Goal: Information Seeking & Learning: Learn about a topic

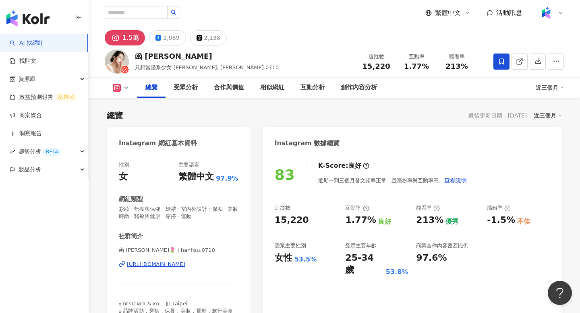
scroll to position [50, 0]
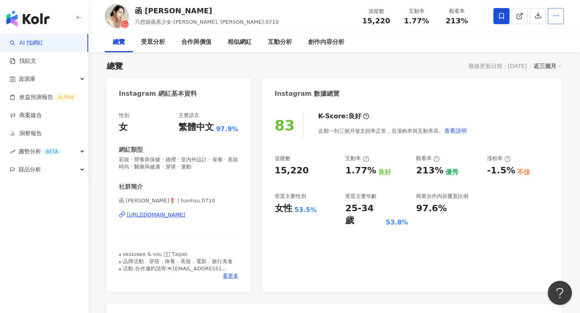
click at [559, 20] on button "button" at bounding box center [555, 16] width 16 height 16
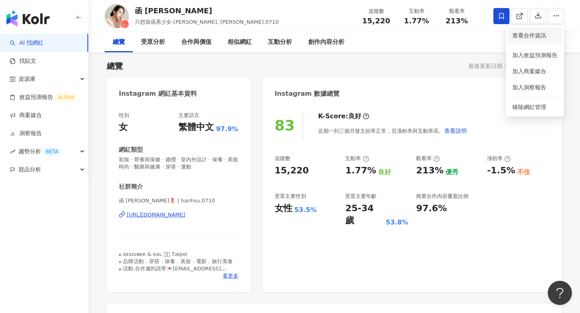
click at [529, 38] on span "查看合作資訊" at bounding box center [534, 35] width 45 height 9
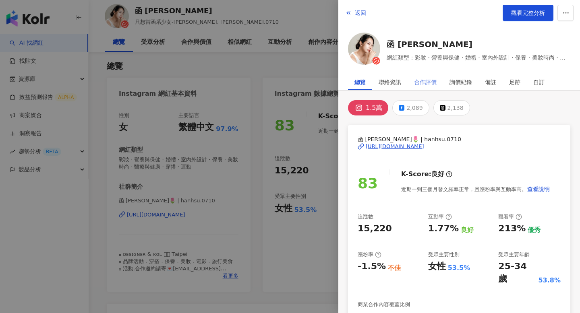
click at [411, 85] on div "合作評價" at bounding box center [424, 82] width 35 height 16
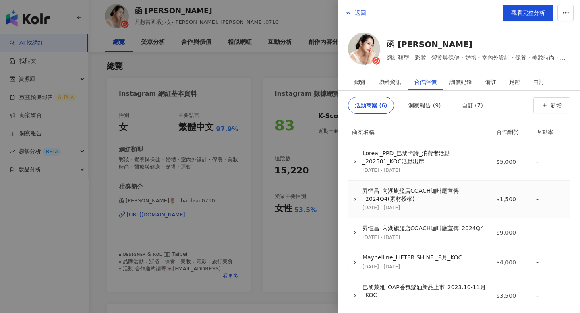
scroll to position [7, 0]
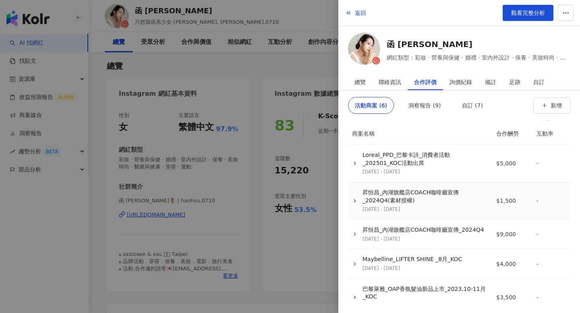
click at [393, 195] on div "昇恒昌_內湖旗艦店COACH咖啡廳宣傳_2024Q4(素材授權)" at bounding box center [424, 197] width 124 height 16
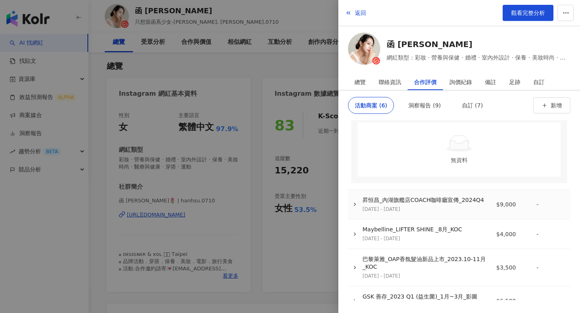
scroll to position [262, 0]
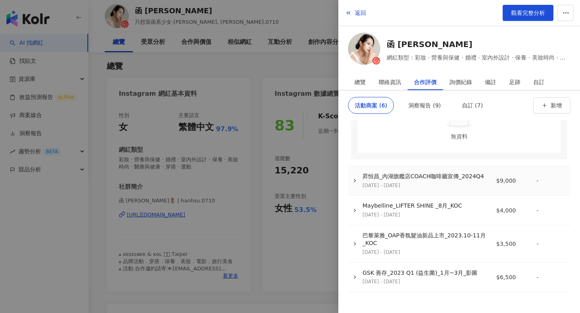
click at [393, 192] on td "昇恒昌_內湖旗艦店COACH咖啡廳宣傳_2024Q4 2024/11/18 - 2025/1/31" at bounding box center [419, 180] width 141 height 29
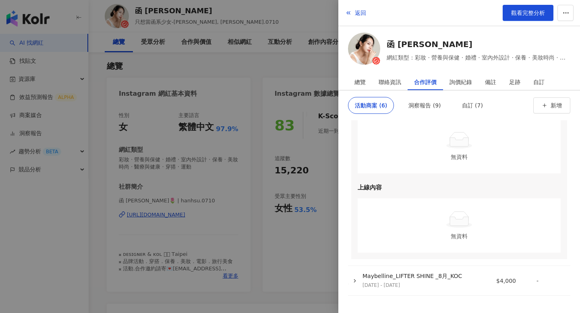
scroll to position [448, 0]
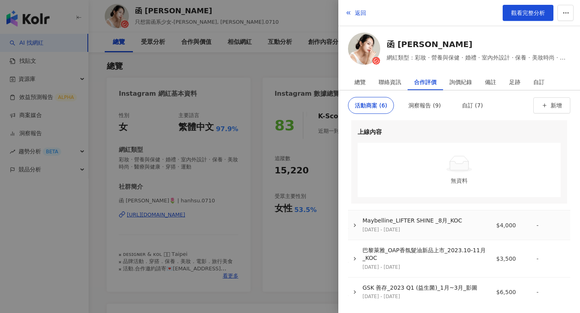
click at [388, 237] on td "Maybelline_LIFTER SHINE _8月_KOC 2024/8/5 - 2024/11/30" at bounding box center [419, 225] width 141 height 29
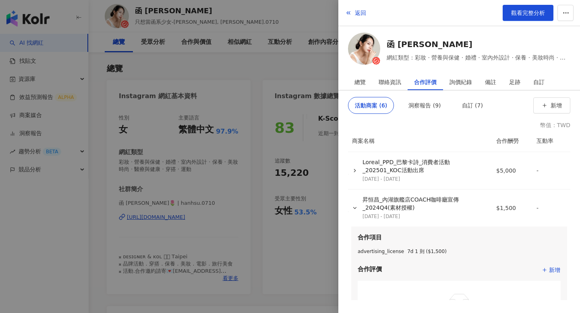
scroll to position [0, 0]
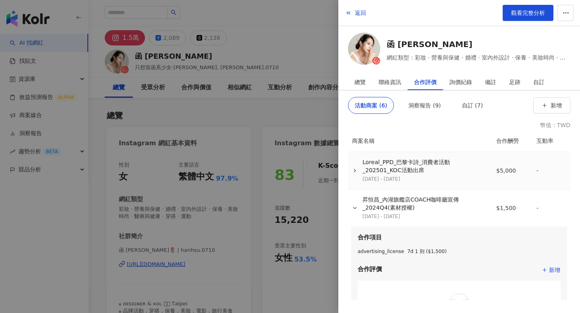
click at [374, 171] on div "Loreal_PPD_巴黎卡詩_消費者活動_202501_KOC活動出席" at bounding box center [424, 167] width 124 height 16
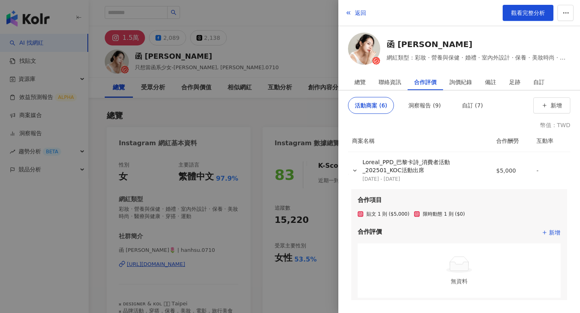
click at [286, 111] on div at bounding box center [290, 156] width 580 height 313
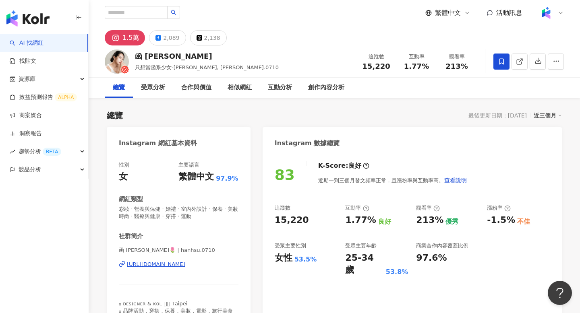
click at [382, 66] on span "15,220" at bounding box center [376, 66] width 28 height 8
copy span "15,220"
click at [412, 65] on span "1.77%" at bounding box center [416, 66] width 25 height 8
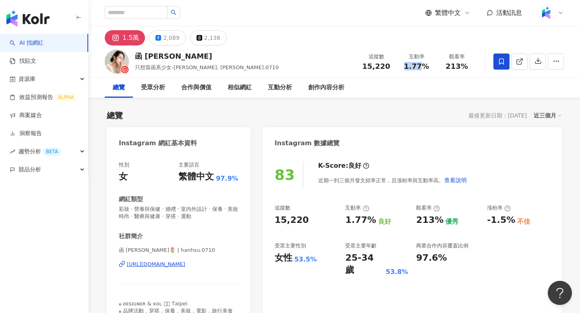
click at [412, 65] on span "1.77%" at bounding box center [416, 66] width 25 height 8
copy span "1.77%"
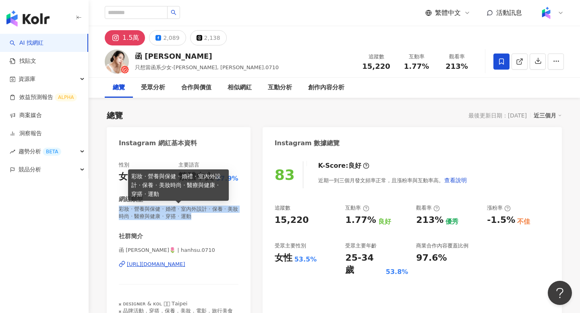
drag, startPoint x: 116, startPoint y: 208, endPoint x: 210, endPoint y: 214, distance: 93.6
click at [211, 215] on div "性別 女 主要語言 繁體中文 97.9% 網紅類型 彩妝 · 營養與保健 · 婚禮 · 室內外設計 · 保養 · 美妝時尚 · 醫療與健康 · 穿搭 · 運動…" at bounding box center [179, 247] width 144 height 188
copy span "彩妝 · 營養與保健 · 婚禮 · 室內外設計 · 保養 · 美妝時尚 · 醫療與健康 · 穿搭 · 運動"
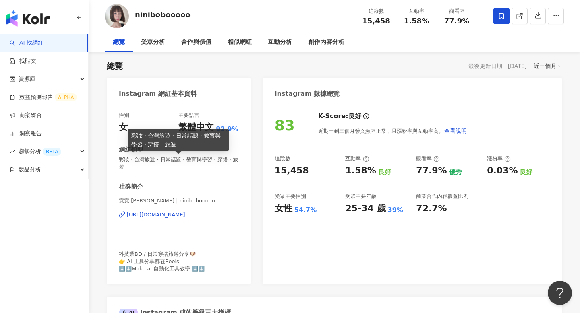
click at [168, 161] on span "彩妝 · 台灣旅遊 · 日常話題 · 教育與學習 · 穿搭 · 旅遊" at bounding box center [179, 163] width 120 height 14
copy span "彩妝 · 台灣旅遊 · 日常話題 · 教育與學習 · 穿搭 · 旅遊"
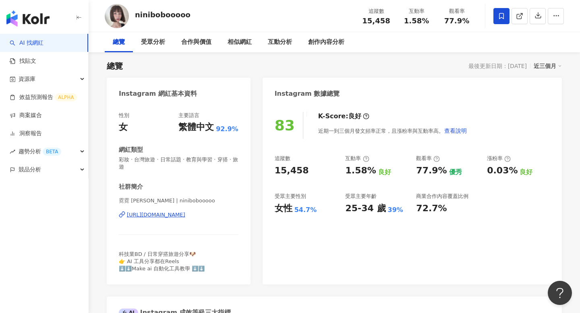
click at [378, 19] on span "15,458" at bounding box center [376, 21] width 28 height 8
copy span "15,458"
click at [408, 20] on span "1.58%" at bounding box center [416, 21] width 25 height 8
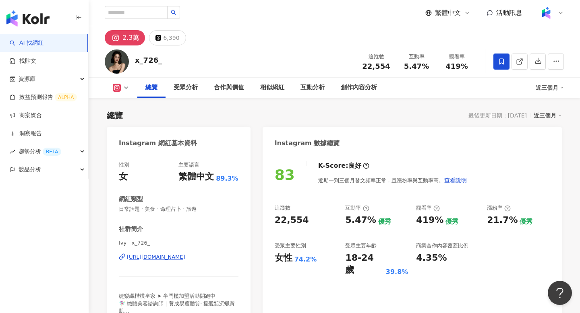
click at [144, 210] on span "日常話題 · 美食 · 命理占卜 · 旅遊" at bounding box center [179, 209] width 120 height 7
click at [144, 210] on div "性別 女 主要語言 繁體中文 89.3% 網紅類型 日常話題 · 美食 · 命理占卜 · 旅遊 社群簡介 Ivy | x_726_ https://www.i…" at bounding box center [179, 241] width 120 height 161
click at [144, 254] on div "https://www.instagram.com/x_726_/" at bounding box center [156, 257] width 58 height 7
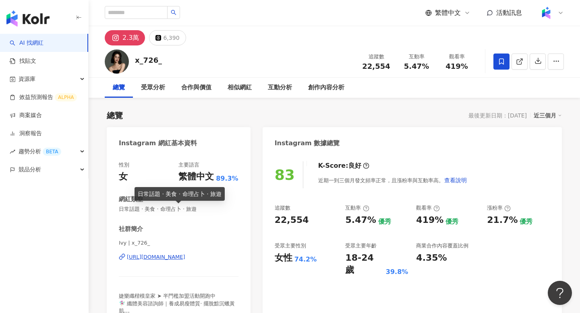
scroll to position [50, 0]
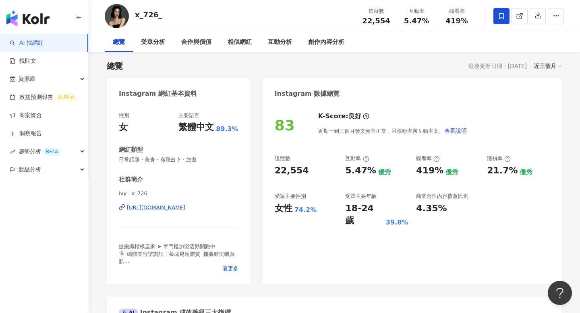
click at [128, 194] on span "Ivy | x_726_" at bounding box center [179, 193] width 120 height 7
copy div "Ivy | x_726_"
click at [137, 160] on span "日常話題 · 美食 · 命理占卜 · 旅遊" at bounding box center [179, 159] width 120 height 7
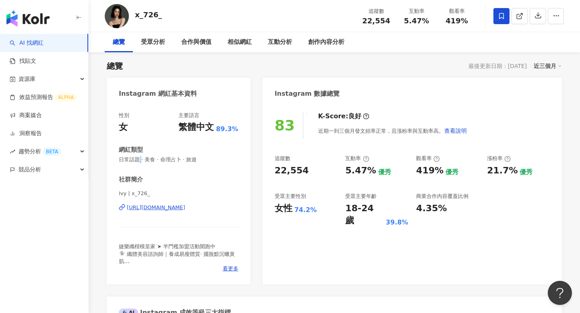
click at [137, 160] on span "日常話題 · 美食 · 命理占卜 · 旅遊" at bounding box center [179, 159] width 120 height 7
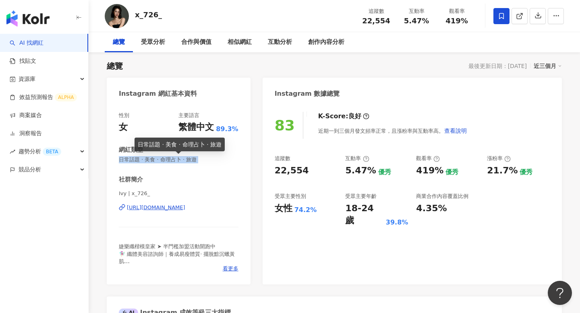
click at [137, 160] on span "日常話題 · 美食 · 命理占卜 · 旅遊" at bounding box center [179, 159] width 120 height 7
copy span "日常話題 · 美食 · 命理占卜 · 旅遊"
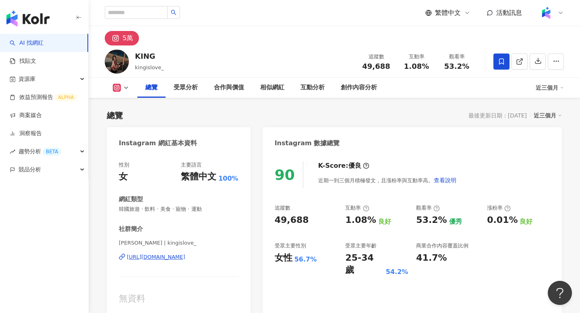
click at [161, 213] on span "韓國旅遊 · 飲料 · 美食 · 寵物 · 運動" at bounding box center [179, 209] width 120 height 7
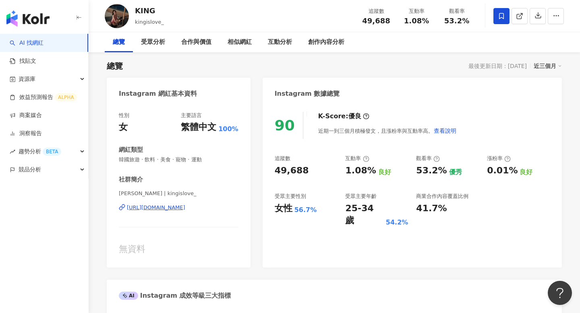
click at [380, 20] on span "49,688" at bounding box center [376, 21] width 28 height 8
copy span "49,688"
click at [417, 21] on span "1.08%" at bounding box center [416, 21] width 25 height 8
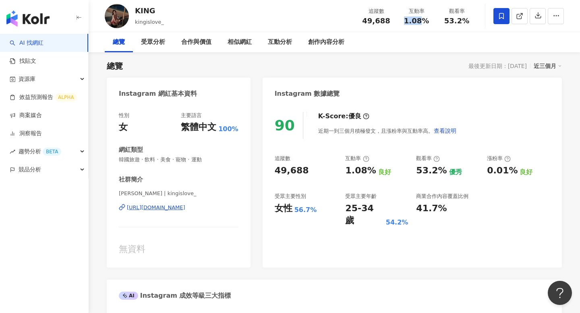
click at [417, 21] on span "1.08%" at bounding box center [416, 21] width 25 height 8
copy span "1.08%"
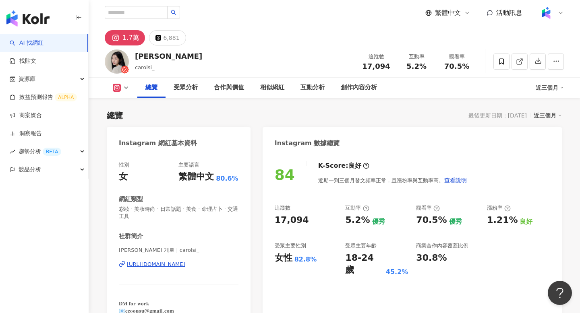
scroll to position [50, 0]
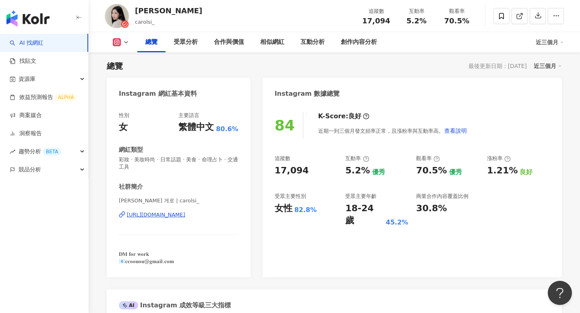
click at [151, 160] on span "彩妝 · 美妝時尚 · 日常話題 · 美食 · 命理占卜 · 交通工具" at bounding box center [179, 163] width 120 height 14
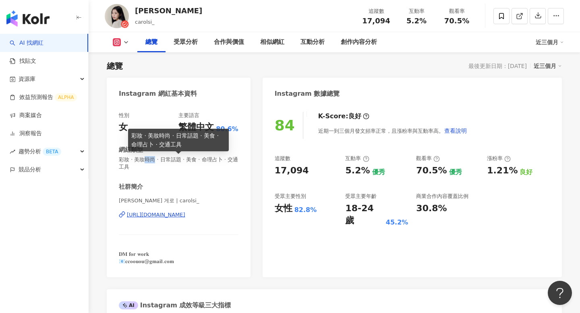
click at [151, 160] on span "彩妝 · 美妝時尚 · 日常話題 · 美食 · 命理占卜 · 交通工具" at bounding box center [179, 163] width 120 height 14
copy span "彩妝 · 美妝時尚 · 日常話題 · 美食 · 命理占卜 · 交通工具"
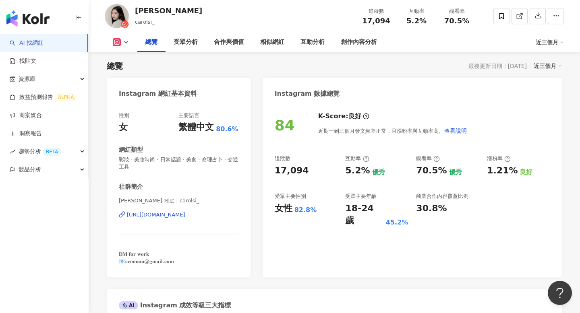
click at [386, 18] on span "17,094" at bounding box center [376, 21] width 28 height 8
copy span "17,094"
click at [411, 20] on span "5.2%" at bounding box center [416, 21] width 20 height 8
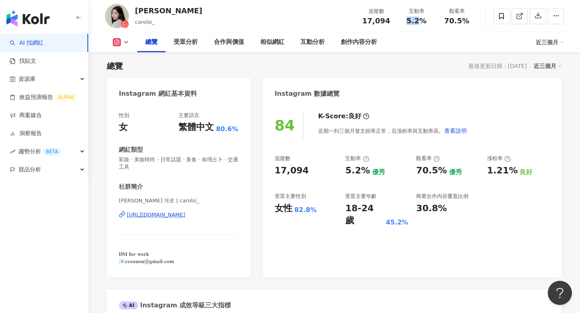
click at [411, 20] on span "5.2%" at bounding box center [416, 21] width 20 height 8
copy span "5.2%"
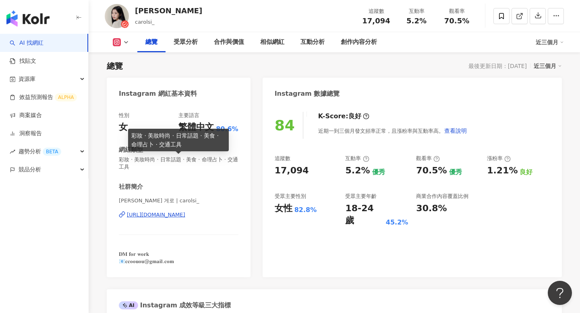
click at [219, 161] on span "彩妝 · 美妝時尚 · 日常話題 · 美食 · 命理占卜 · 交通工具" at bounding box center [179, 163] width 120 height 14
copy span "彩妝 · 美妝時尚 · 日常話題 · 美食 · 命理占卜 · 交通工具"
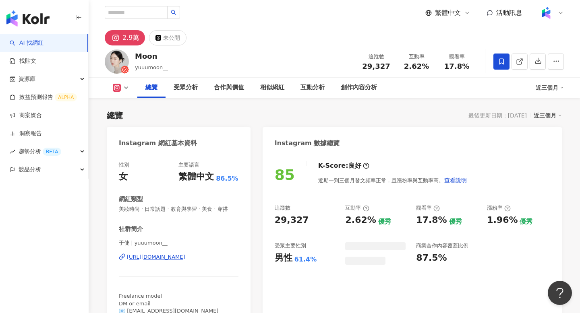
scroll to position [50, 0]
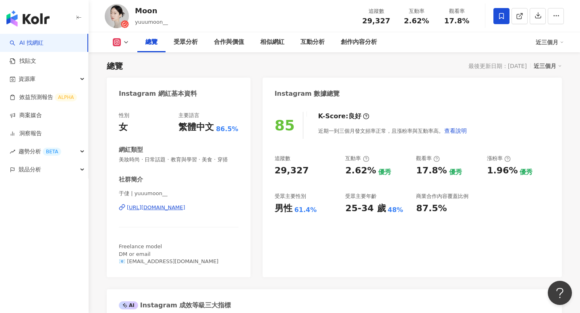
click at [149, 159] on span "美妝時尚 · 日常話題 · 教育與學習 · 美食 · 穿搭" at bounding box center [179, 159] width 120 height 7
copy span "美妝時尚 · 日常話題 · 教育與學習 · 美食 · 穿搭"
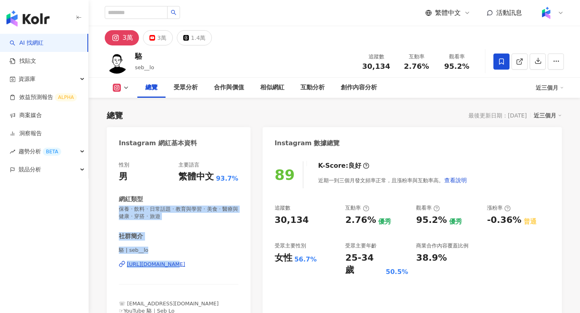
scroll to position [50, 0]
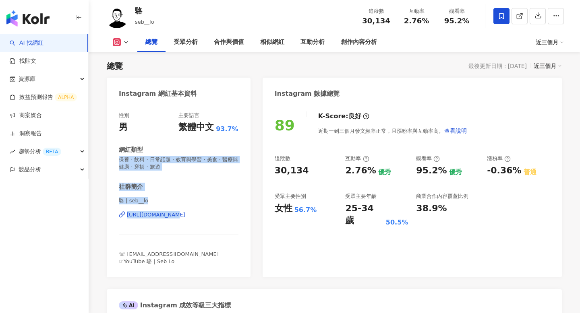
click at [166, 215] on div "性別 男 主要語言 繁體中文 93.7% 網紅類型 保養 · 飲料 · 日常話題 · 教育與學習 · 美食 · 醫療與健康 · 穿搭 · 旅遊 社群簡介 駱 …" at bounding box center [179, 190] width 144 height 173
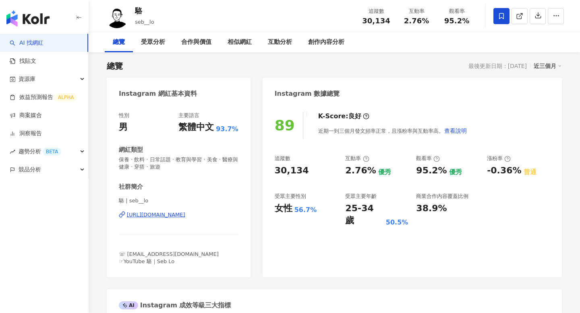
click at [186, 173] on div "性別 男 主要語言 繁體中文 93.7% 網紅類型 保養 · 飲料 · 日常話題 · 教育與學習 · 美食 · 醫療與健康 · 穿搭 · 旅遊 社群簡介 駱 …" at bounding box center [179, 188] width 120 height 153
click at [151, 162] on span "保養 · 飲料 · 日常話題 · 教育與學習 · 美食 · 醫療與健康 · 穿搭 · 旅遊" at bounding box center [179, 163] width 120 height 14
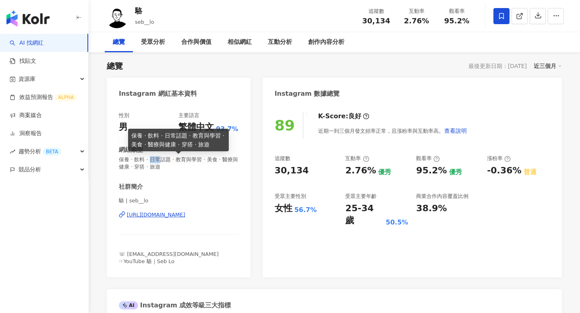
click at [151, 162] on span "保養 · 飲料 · 日常話題 · 教育與學習 · 美食 · 醫療與健康 · 穿搭 · 旅遊" at bounding box center [179, 163] width 120 height 14
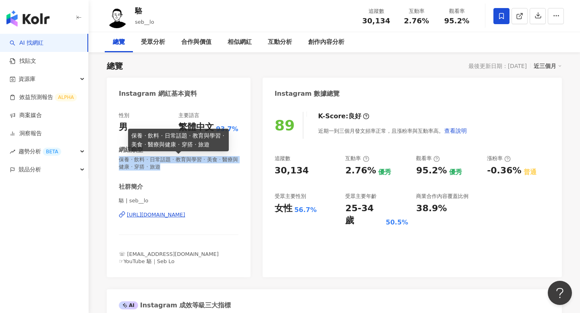
drag, startPoint x: 119, startPoint y: 161, endPoint x: 178, endPoint y: 163, distance: 59.2
click at [179, 164] on span "保養 · 飲料 · 日常話題 · 教育與學習 · 美食 · 醫療與健康 · 穿搭 · 旅遊" at bounding box center [179, 163] width 120 height 14
copy span "保養 · 飲料 · 日常話題 · 教育與學習 · 美食 · 醫療與健康 · 穿搭 · 旅遊"
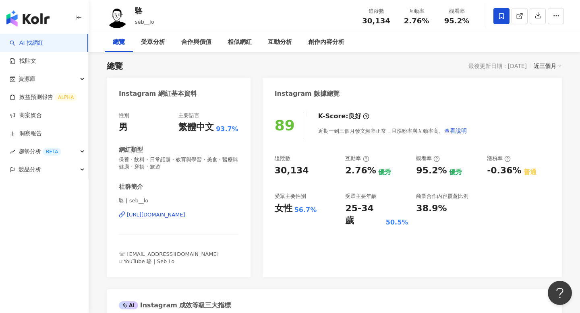
click at [414, 26] on div "追蹤數 30,134 互動率 2.76% 觀看率 95.2%" at bounding box center [416, 16] width 121 height 24
click at [414, 22] on span "2.76%" at bounding box center [416, 21] width 25 height 8
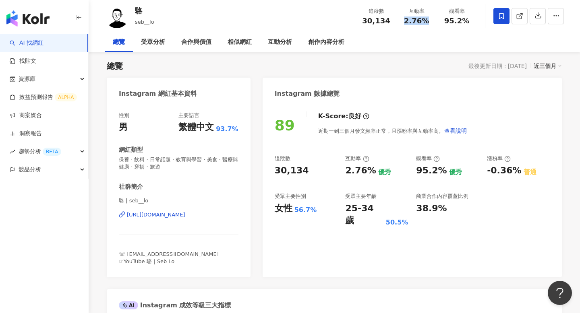
copy span "2.76%"
